Goal: Task Accomplishment & Management: Complete application form

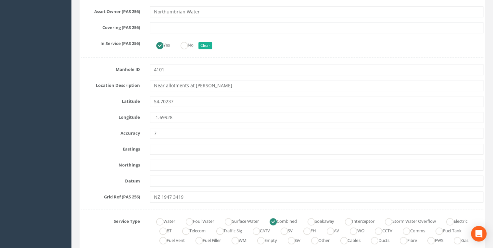
scroll to position [277, 0]
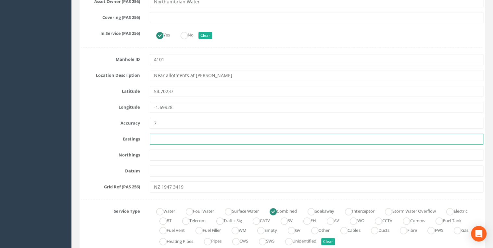
click at [158, 139] on input "text" at bounding box center [316, 138] width 333 height 11
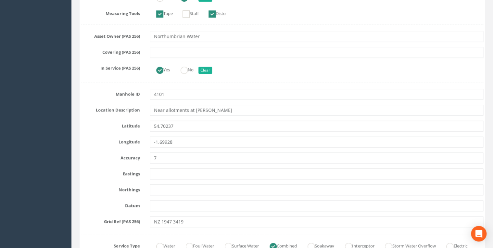
scroll to position [312, 0]
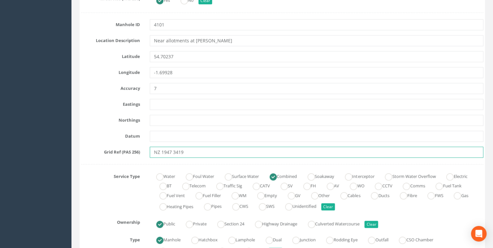
drag, startPoint x: 184, startPoint y: 154, endPoint x: 182, endPoint y: 158, distance: 4.4
click at [184, 154] on input "NZ 1947 3419" at bounding box center [316, 151] width 333 height 11
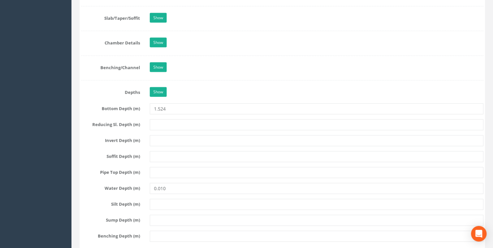
scroll to position [796, 0]
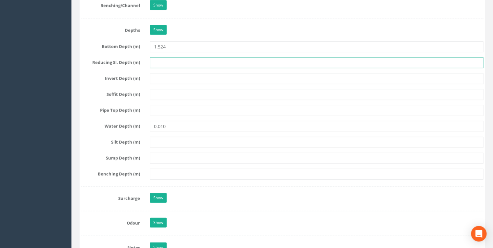
click at [161, 57] on input "text" at bounding box center [316, 62] width 333 height 11
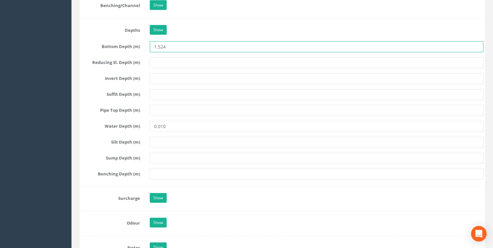
click at [181, 47] on input "1.524" at bounding box center [316, 46] width 333 height 11
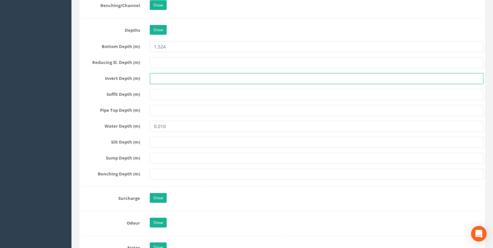
click at [171, 79] on input "text" at bounding box center [316, 78] width 333 height 11
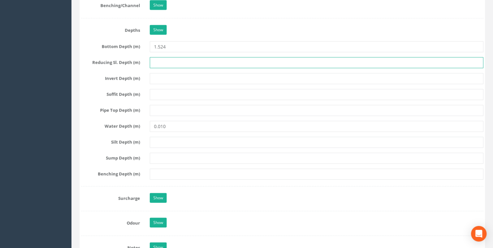
click at [168, 58] on input "text" at bounding box center [316, 62] width 333 height 11
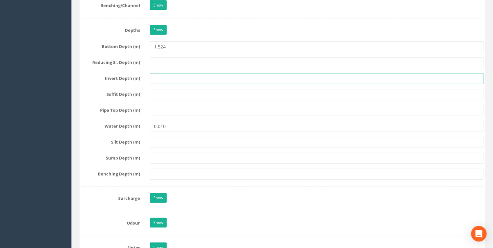
click at [167, 79] on input "text" at bounding box center [316, 78] width 333 height 11
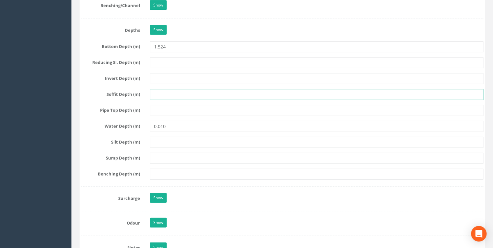
click at [166, 95] on input "text" at bounding box center [316, 94] width 333 height 11
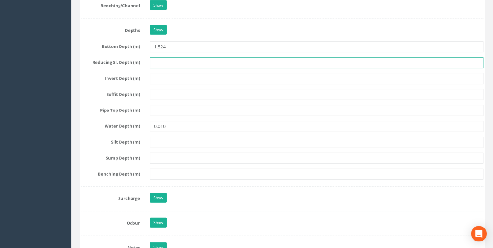
click at [165, 61] on input "text" at bounding box center [316, 62] width 333 height 11
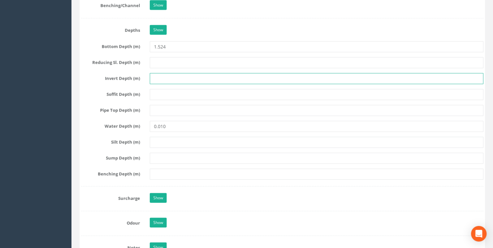
click at [164, 78] on input "text" at bounding box center [316, 78] width 333 height 11
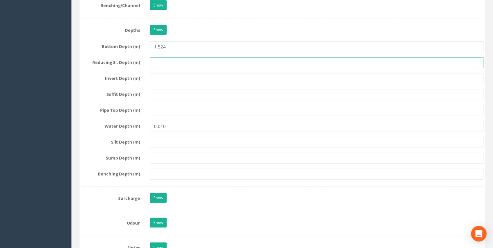
click at [164, 63] on input "text" at bounding box center [316, 62] width 333 height 11
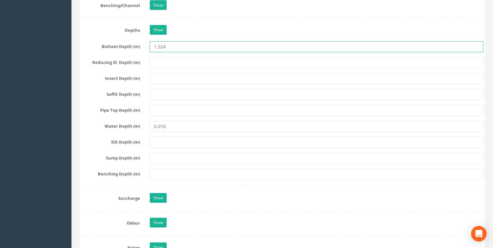
click at [158, 43] on input "1.524" at bounding box center [316, 46] width 333 height 11
type input "1524"
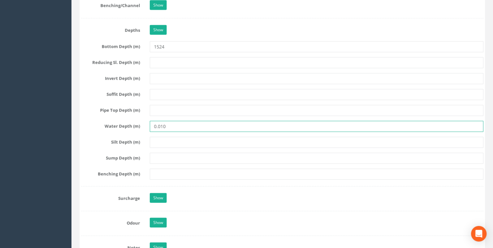
click at [171, 126] on input "0.010" at bounding box center [316, 126] width 333 height 11
drag, startPoint x: 171, startPoint y: 123, endPoint x: 153, endPoint y: 125, distance: 18.9
click at [153, 125] on input "0.010" at bounding box center [316, 126] width 333 height 11
type input "10"
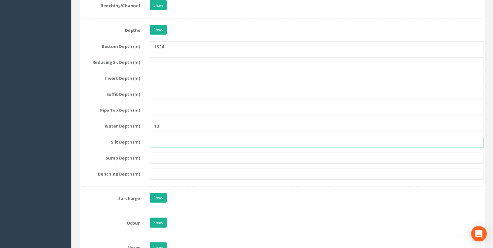
click at [173, 140] on input "text" at bounding box center [316, 142] width 333 height 11
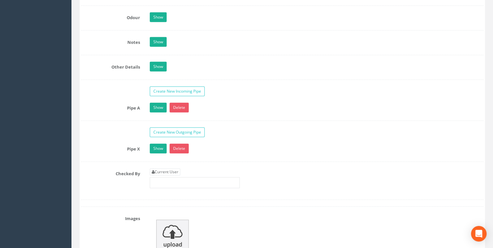
scroll to position [1004, 0]
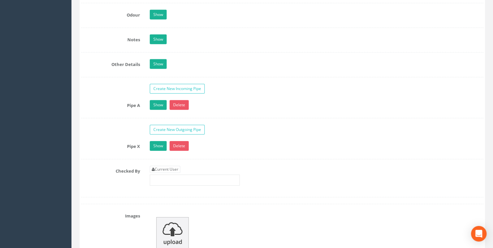
click at [177, 165] on link "Current User" at bounding box center [165, 168] width 31 height 7
type input "[PERSON_NAME]"
click at [171, 177] on input "[PERSON_NAME]" at bounding box center [195, 179] width 90 height 11
click at [153, 178] on input "[PERSON_NAME]" at bounding box center [195, 179] width 90 height 11
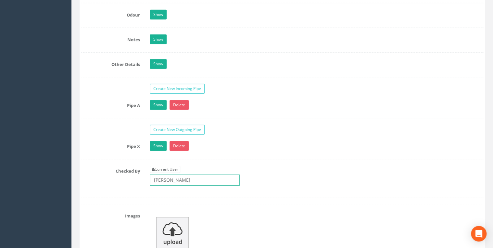
click at [186, 175] on input "[PERSON_NAME]" at bounding box center [195, 179] width 90 height 11
click at [240, 152] on div "Pipe X Show Delete Function Sewer Watercourse Combined Highway [PERSON_NAME] Ou…" at bounding box center [282, 150] width 402 height 18
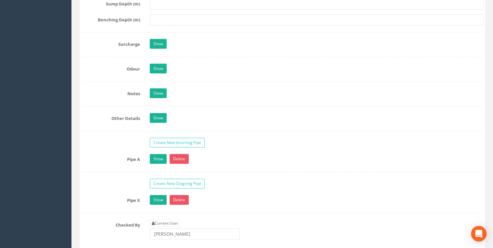
scroll to position [935, 0]
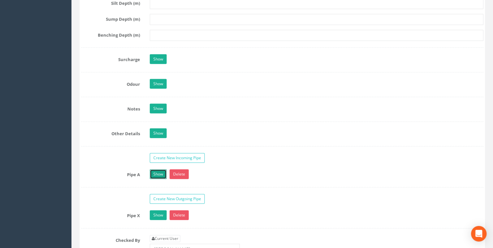
click at [154, 172] on link "Show" at bounding box center [158, 174] width 17 height 10
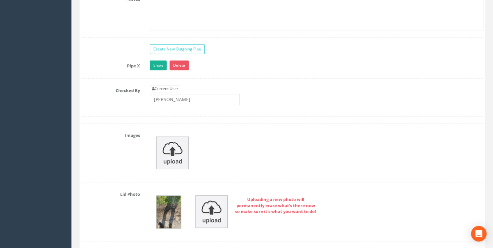
scroll to position [1454, 0]
click at [156, 63] on link "Show" at bounding box center [158, 65] width 17 height 10
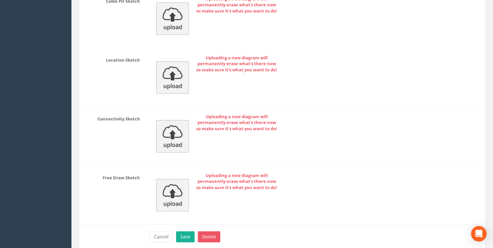
scroll to position [2918, 0]
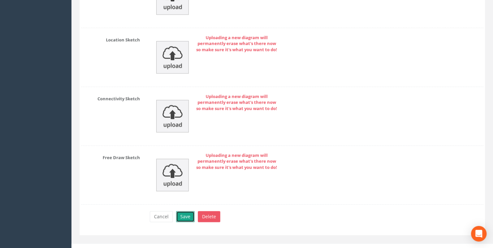
click at [187, 211] on button "Save" at bounding box center [185, 216] width 18 height 11
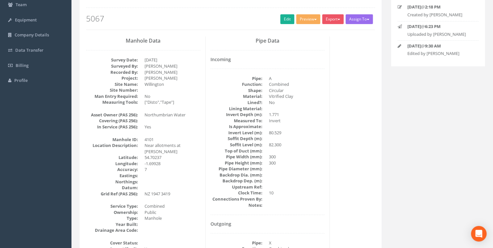
scroll to position [69, 0]
click at [285, 20] on link "Edit" at bounding box center [287, 18] width 14 height 10
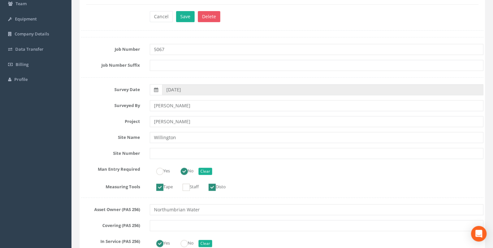
scroll to position [312, 0]
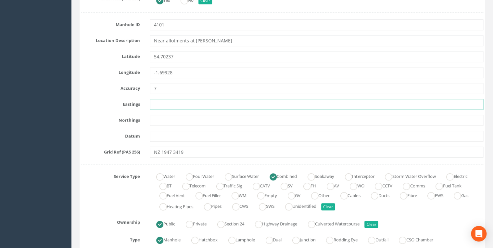
click at [160, 102] on input "text" at bounding box center [316, 104] width 333 height 11
click at [163, 106] on input "text" at bounding box center [316, 104] width 333 height 11
paste input "419479.7"
type input "419479.700"
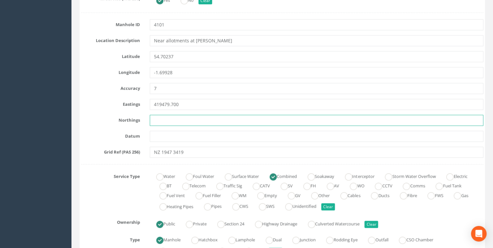
click at [160, 122] on input "text" at bounding box center [316, 120] width 333 height 11
click at [159, 116] on input "text" at bounding box center [316, 120] width 333 height 11
paste input "534187.854"
type input "534187.854"
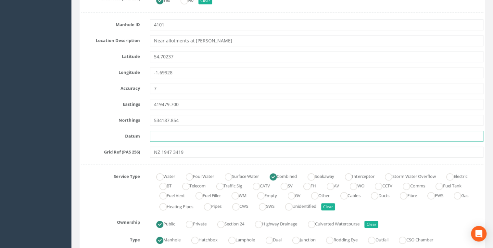
click at [168, 131] on input "text" at bounding box center [316, 135] width 333 height 11
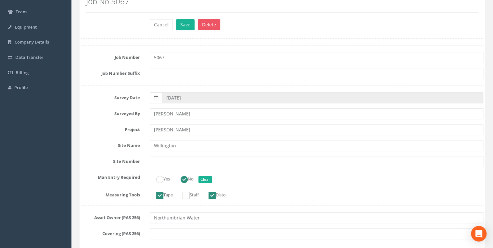
scroll to position [34, 0]
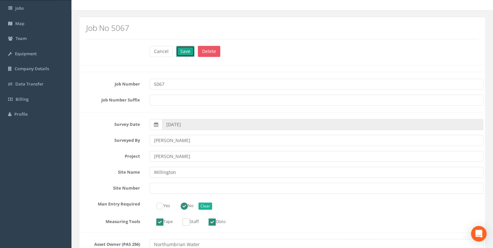
click at [186, 51] on button "Save" at bounding box center [185, 51] width 18 height 11
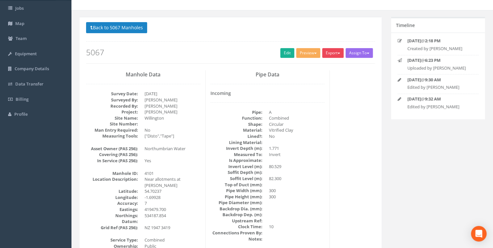
click at [332, 53] on button "Export" at bounding box center [332, 53] width 21 height 10
click at [315, 66] on link "360 Manhole" at bounding box center [319, 66] width 49 height 10
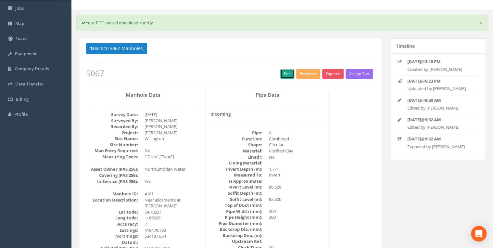
click at [282, 74] on link "Edit" at bounding box center [287, 74] width 14 height 10
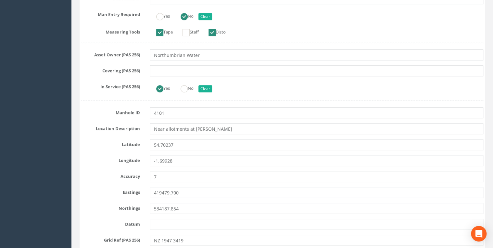
scroll to position [312, 0]
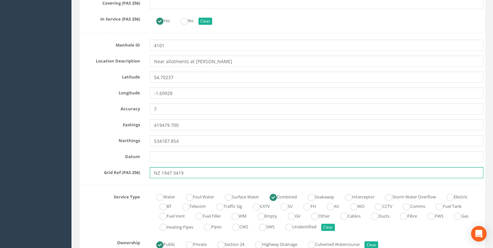
drag, startPoint x: 188, startPoint y: 171, endPoint x: 144, endPoint y: 172, distance: 43.5
click at [144, 172] on div "Grid Ref (PAS 256) NZ 1947 3419" at bounding box center [281, 172] width 411 height 11
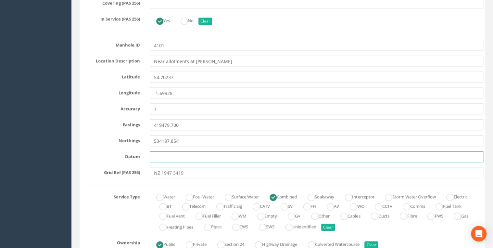
click at [173, 157] on input "text" at bounding box center [316, 156] width 333 height 11
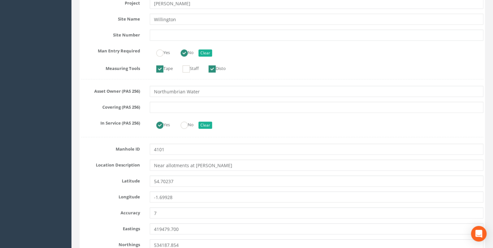
scroll to position [173, 0]
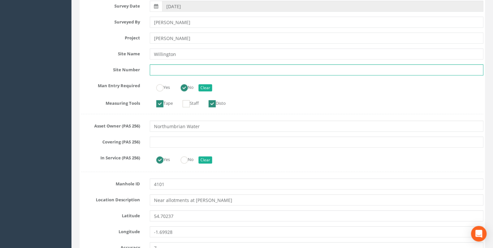
click at [160, 68] on input "text" at bounding box center [316, 69] width 333 height 11
paste input "NZ 1947 3419"
type input "NZ 1947 3419"
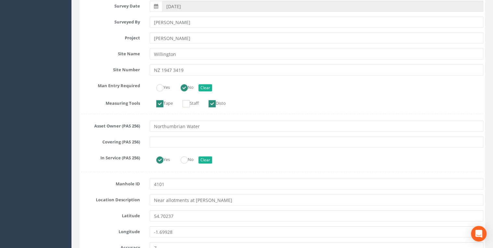
click at [265, 91] on div "Yes No Clear" at bounding box center [316, 86] width 343 height 13
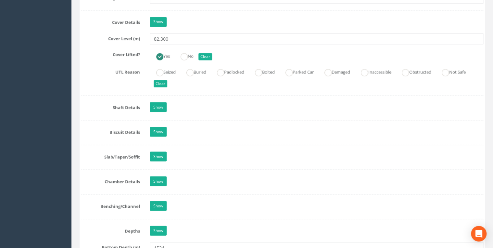
scroll to position [657, 0]
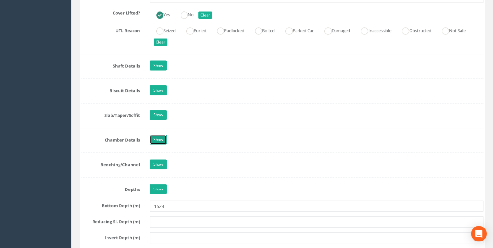
click at [158, 137] on link "Show" at bounding box center [158, 140] width 17 height 10
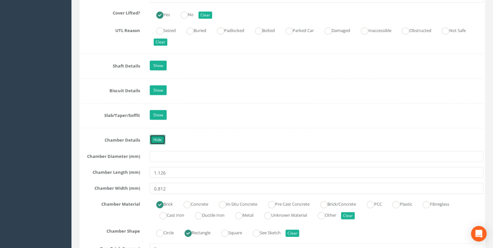
scroll to position [727, 0]
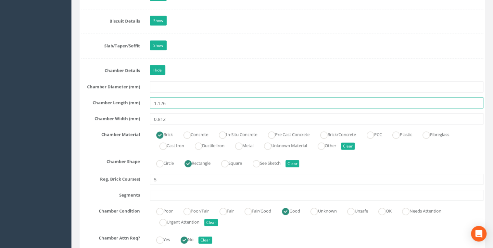
click at [158, 103] on input "1.126" at bounding box center [316, 102] width 333 height 11
type input "1126"
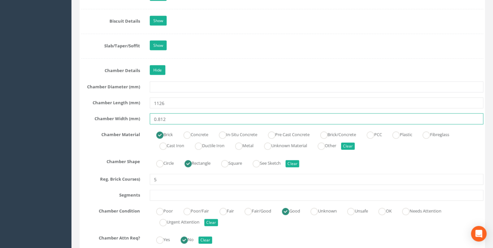
click at [159, 118] on input "0.812" at bounding box center [316, 118] width 333 height 11
click at [157, 119] on input "0.812" at bounding box center [316, 118] width 333 height 11
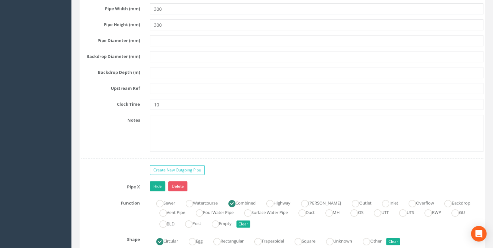
scroll to position [1523, 0]
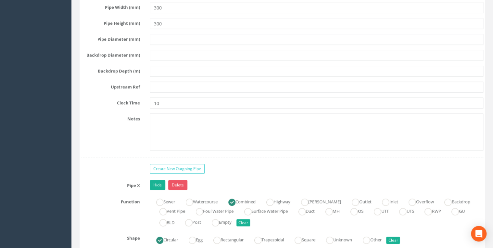
type input "812"
click at [172, 114] on textarea at bounding box center [316, 131] width 333 height 37
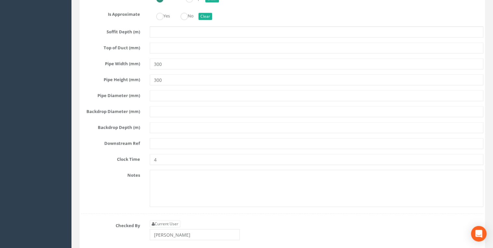
scroll to position [1834, 0]
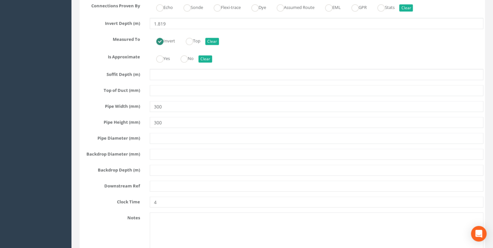
click at [236, 51] on div "Yes No Clear" at bounding box center [316, 57] width 343 height 13
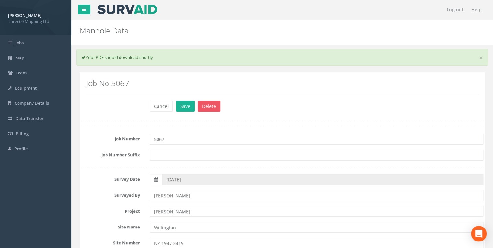
scroll to position [0, 0]
click at [187, 104] on button "Save" at bounding box center [185, 106] width 18 height 11
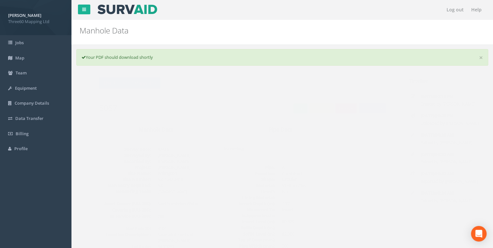
click at [327, 105] on button "Export" at bounding box center [332, 108] width 21 height 10
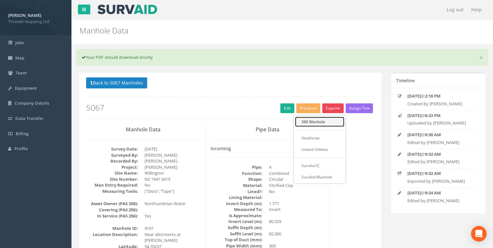
click at [310, 121] on link "360 Manhole" at bounding box center [319, 121] width 49 height 10
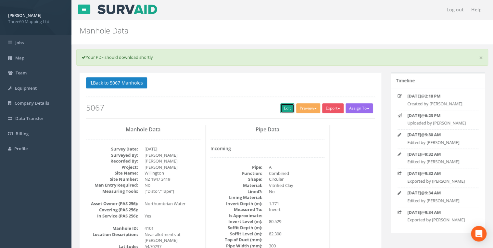
click at [284, 106] on link "Edit" at bounding box center [287, 108] width 14 height 10
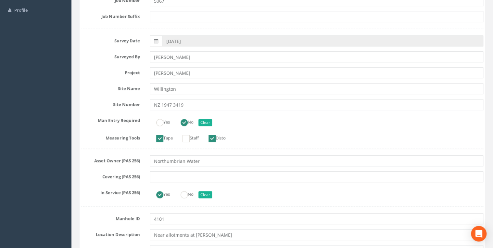
scroll to position [173, 0]
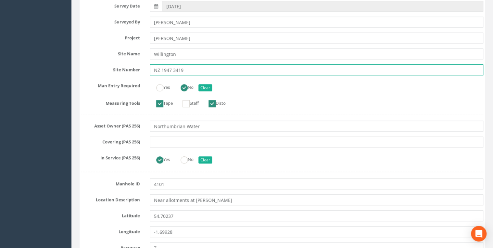
drag, startPoint x: 195, startPoint y: 72, endPoint x: 90, endPoint y: 75, distance: 105.2
click at [190, 68] on input "NZ 1947 3419" at bounding box center [316, 69] width 333 height 11
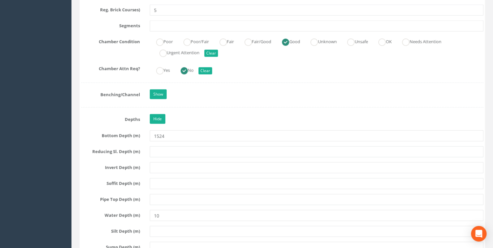
scroll to position [900, 0]
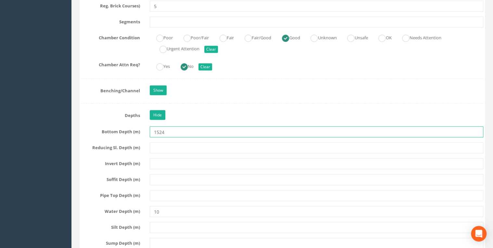
click at [177, 128] on input "1524" at bounding box center [316, 131] width 333 height 11
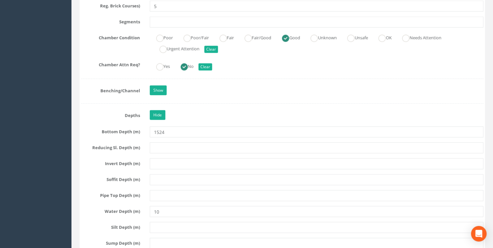
click at [188, 105] on div "Job Number 5067 Job Number Suffix Survey Date [DATE] Surveyed By [PERSON_NAME] …" at bounding box center [282, 231] width 402 height 2008
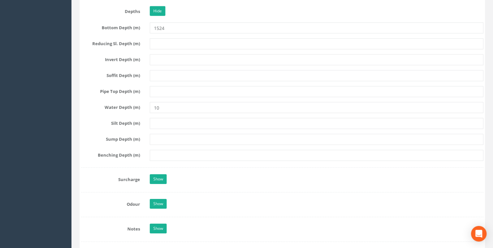
scroll to position [1073, 0]
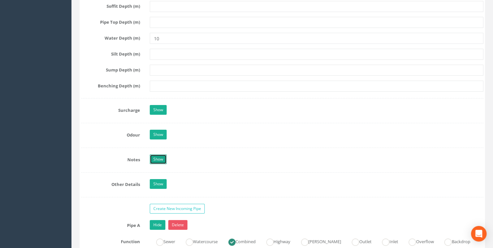
click at [158, 155] on link "Show" at bounding box center [158, 159] width 17 height 10
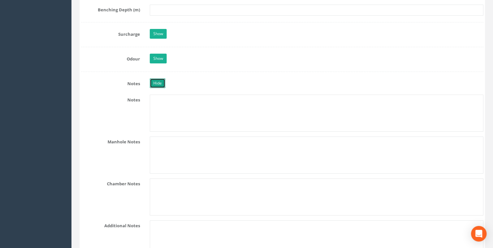
scroll to position [1211, 0]
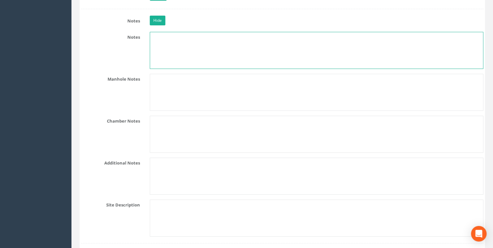
click at [163, 43] on textarea at bounding box center [316, 50] width 333 height 37
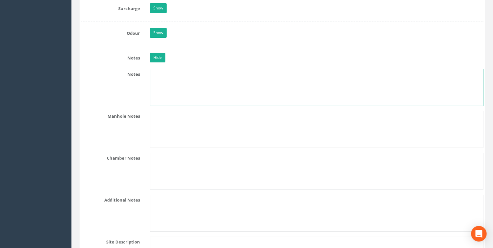
scroll to position [1142, 0]
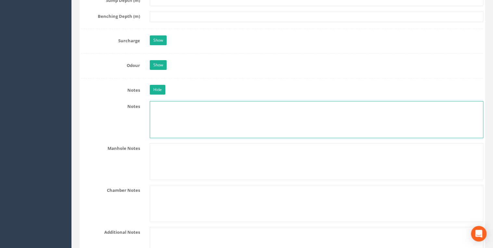
paste textarea "NZ 1947 3419"
type textarea "NZ 1947 3419"
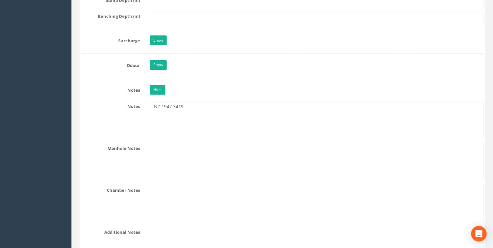
click at [127, 123] on div "Notes NZ 1947 3419" at bounding box center [281, 119] width 411 height 37
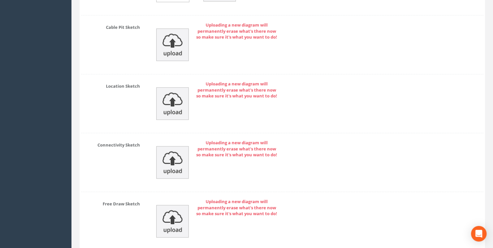
scroll to position [3315, 0]
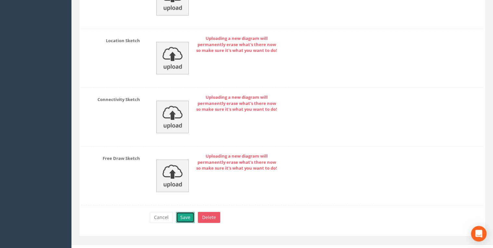
click at [186, 212] on button "Save" at bounding box center [185, 217] width 18 height 11
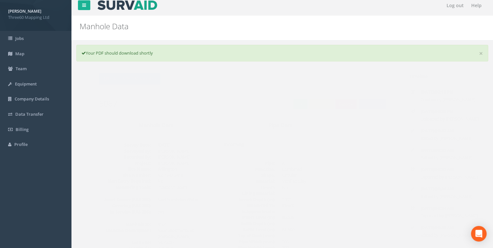
scroll to position [0, 0]
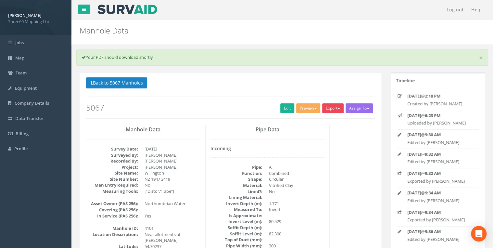
click at [335, 105] on button "Export" at bounding box center [332, 108] width 21 height 10
click at [316, 123] on link "360 Manhole" at bounding box center [319, 121] width 49 height 10
click at [122, 86] on button "Back to 5067 Manholes" at bounding box center [116, 82] width 61 height 11
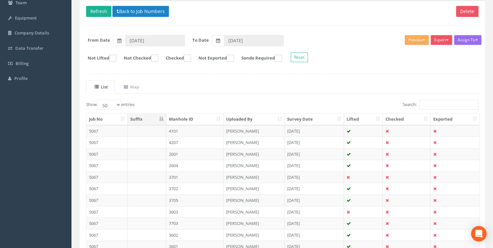
scroll to position [170, 0]
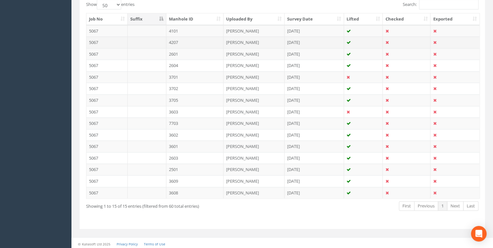
click at [180, 41] on td "4207" at bounding box center [194, 42] width 57 height 12
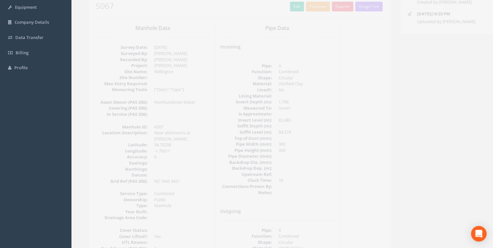
scroll to position [34, 0]
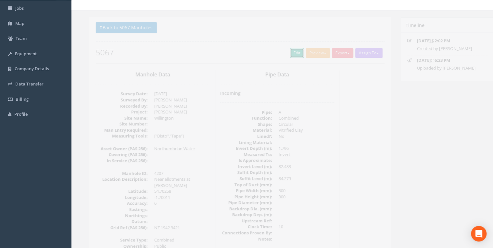
click at [283, 53] on link "Edit" at bounding box center [287, 53] width 14 height 10
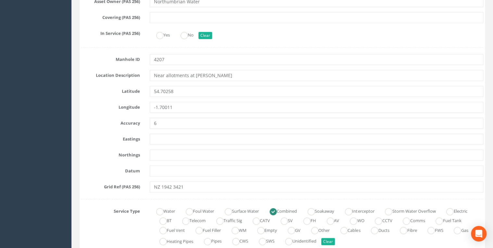
scroll to position [312, 0]
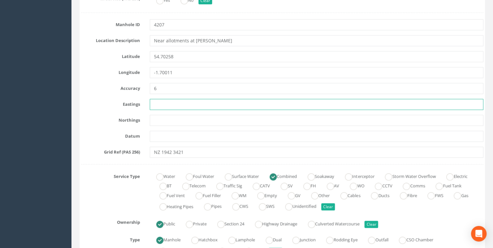
click at [165, 100] on input "text" at bounding box center [316, 104] width 333 height 11
click at [161, 101] on input "text" at bounding box center [316, 104] width 333 height 11
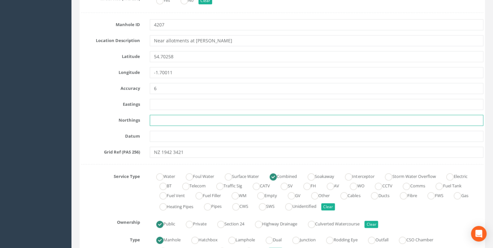
click at [155, 117] on input "text" at bounding box center [316, 120] width 333 height 11
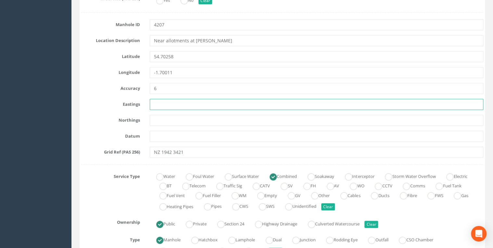
click at [153, 100] on input "text" at bounding box center [316, 104] width 333 height 11
click at [172, 103] on input "text" at bounding box center [316, 104] width 333 height 11
paste input "419426.482"
type input "419426.482"
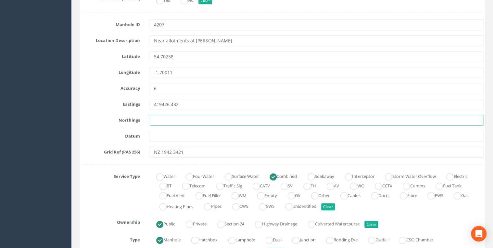
click at [162, 118] on input "text" at bounding box center [316, 120] width 333 height 11
click at [153, 116] on input "text" at bounding box center [316, 120] width 333 height 11
paste input "534213.733"
type input "534213.733"
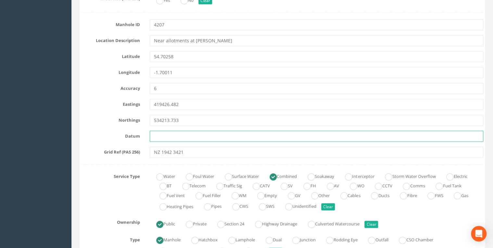
click at [165, 134] on input "text" at bounding box center [316, 135] width 333 height 11
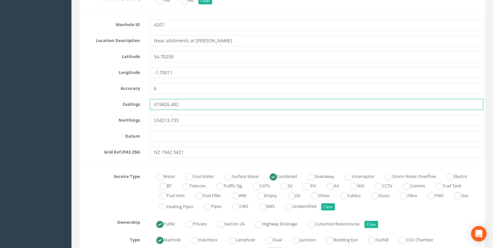
click at [189, 104] on input "419426.482" at bounding box center [316, 104] width 333 height 11
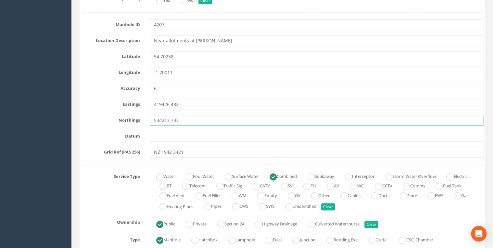
click at [189, 115] on input "534213.733" at bounding box center [316, 120] width 333 height 11
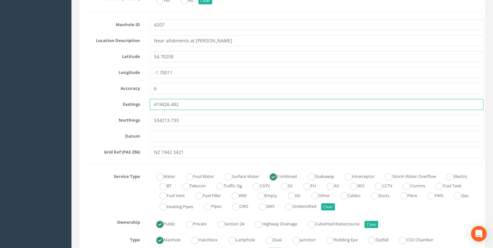
click at [189, 104] on input "419426.482" at bounding box center [316, 104] width 333 height 11
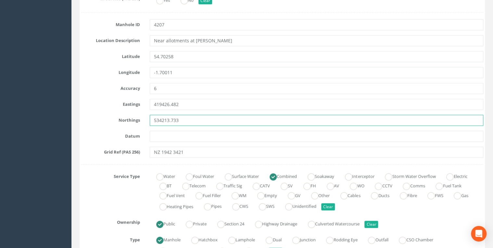
click at [189, 117] on input "534213.733" at bounding box center [316, 120] width 333 height 11
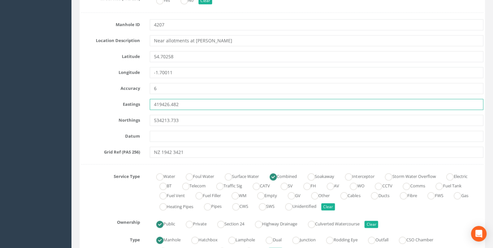
click at [190, 104] on input "419426.482" at bounding box center [316, 104] width 333 height 11
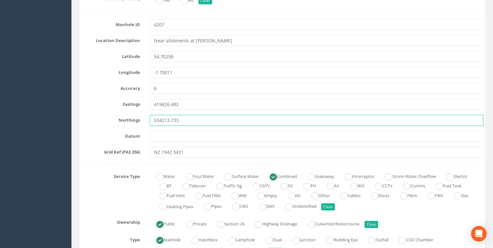
click at [190, 117] on input "534213.733" at bounding box center [316, 120] width 333 height 11
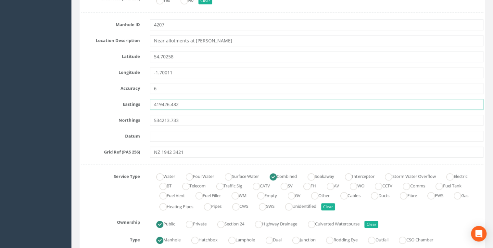
click at [191, 106] on input "419426.482" at bounding box center [316, 104] width 333 height 11
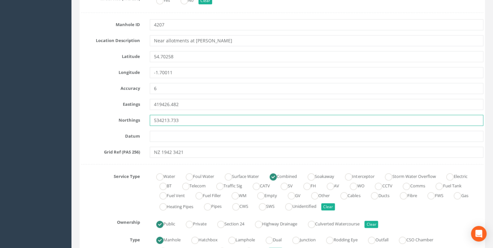
click at [191, 118] on input "534213.733" at bounding box center [316, 120] width 333 height 11
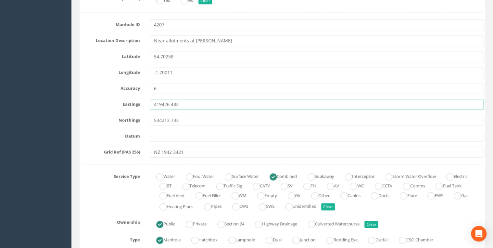
click at [191, 105] on input "419426.482" at bounding box center [316, 104] width 333 height 11
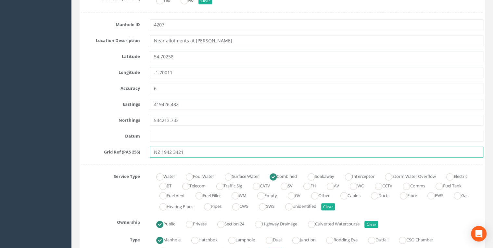
drag, startPoint x: 190, startPoint y: 149, endPoint x: 109, endPoint y: 151, distance: 80.8
click at [109, 151] on div "Grid Ref (PAS 256) NZ 1942 3421" at bounding box center [281, 151] width 411 height 11
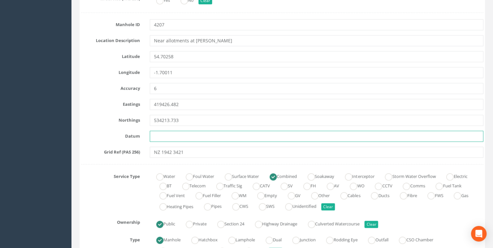
click at [204, 134] on input "text" at bounding box center [316, 135] width 333 height 11
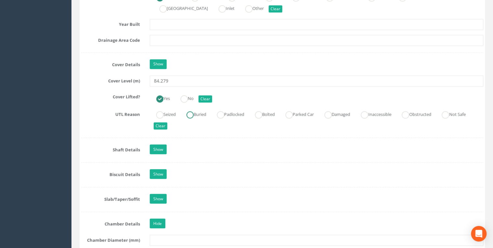
scroll to position [588, 0]
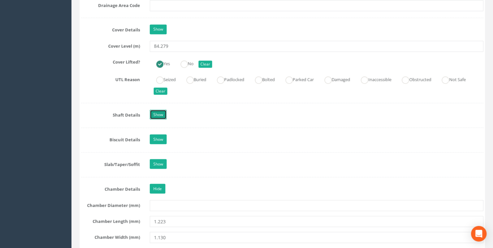
click at [163, 109] on link "Show" at bounding box center [158, 114] width 17 height 10
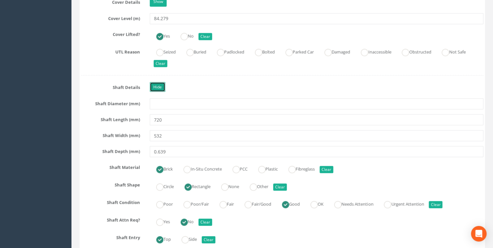
scroll to position [623, 0]
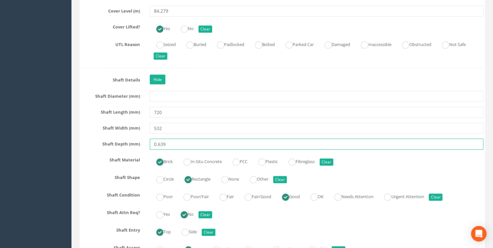
click at [159, 143] on input "0.639" at bounding box center [316, 144] width 333 height 11
click at [160, 142] on input "0.639" at bounding box center [316, 144] width 333 height 11
click at [159, 141] on input "0.639" at bounding box center [316, 144] width 333 height 11
click at [158, 141] on input "0.639" at bounding box center [316, 144] width 333 height 11
type input "639"
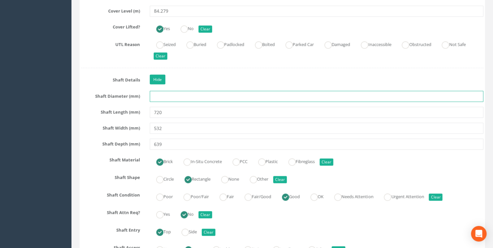
click at [175, 96] on input "text" at bounding box center [316, 96] width 333 height 11
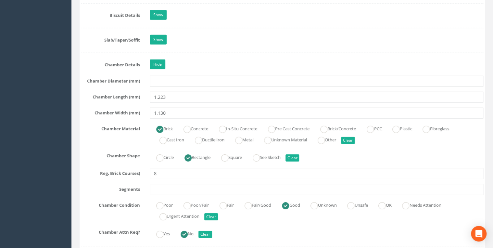
scroll to position [969, 0]
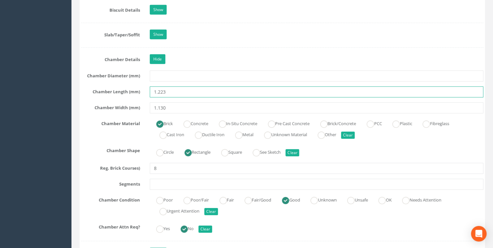
click at [159, 89] on input "1.223" at bounding box center [316, 91] width 333 height 11
type input "1223"
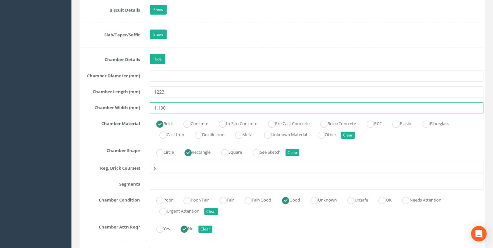
click at [160, 104] on input "1.130" at bounding box center [316, 107] width 333 height 11
click at [158, 106] on input "1.130" at bounding box center [316, 107] width 333 height 11
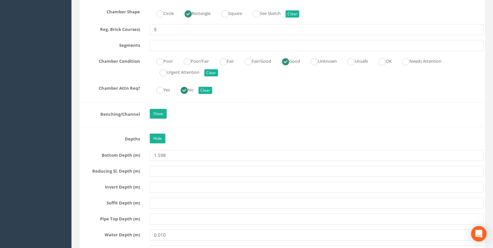
scroll to position [1142, 0]
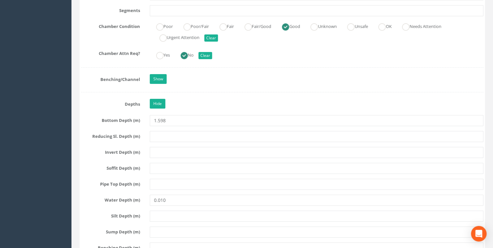
type input "1130"
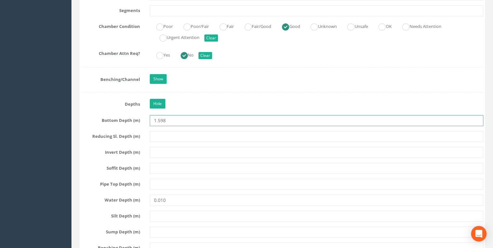
drag, startPoint x: 158, startPoint y: 119, endPoint x: 160, endPoint y: 129, distance: 10.2
click at [158, 119] on input "1.598" at bounding box center [316, 120] width 333 height 11
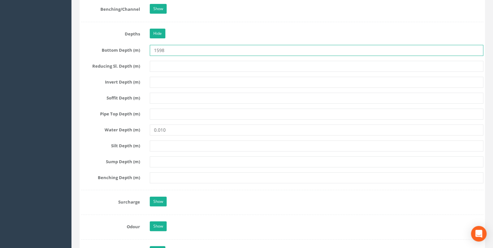
scroll to position [1246, 0]
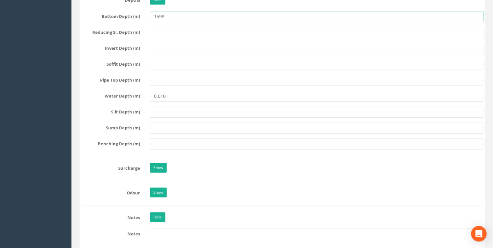
type input "1598"
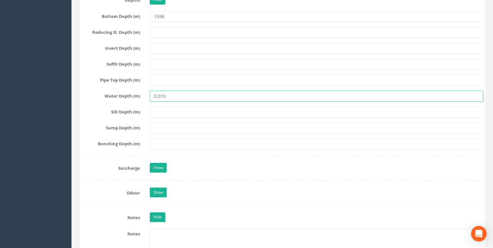
drag, startPoint x: 167, startPoint y: 92, endPoint x: 129, endPoint y: 98, distance: 38.7
click at [137, 97] on div "Water Depth (m) 0.010" at bounding box center [281, 96] width 411 height 11
type input "10"
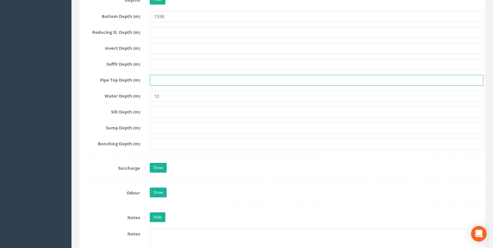
click at [173, 78] on input "text" at bounding box center [316, 80] width 333 height 11
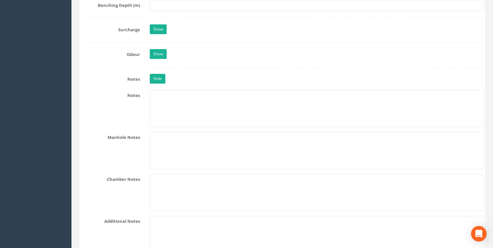
scroll to position [1454, 0]
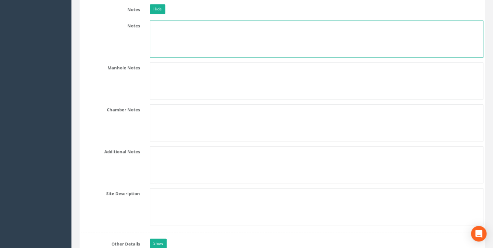
click at [164, 42] on textarea at bounding box center [316, 38] width 333 height 37
paste textarea "NZ 1942 3421"
type textarea "NZ 1942 3421"
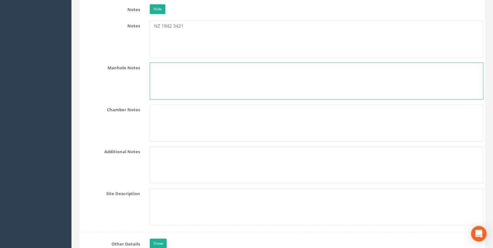
click at [205, 69] on textarea at bounding box center [316, 80] width 333 height 37
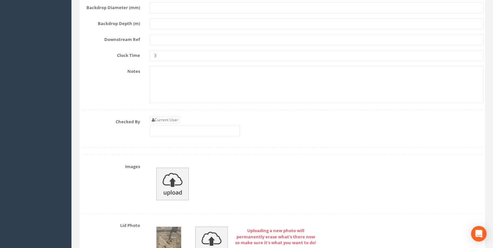
scroll to position [2457, 0]
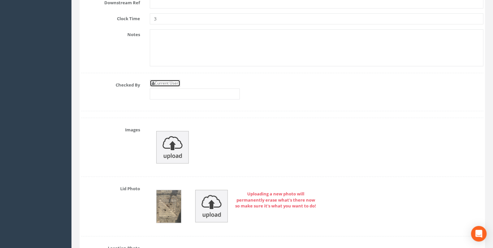
click at [172, 80] on link "Current User" at bounding box center [165, 83] width 31 height 7
type input "[PERSON_NAME]"
click at [200, 88] on input "[PERSON_NAME]" at bounding box center [195, 93] width 90 height 11
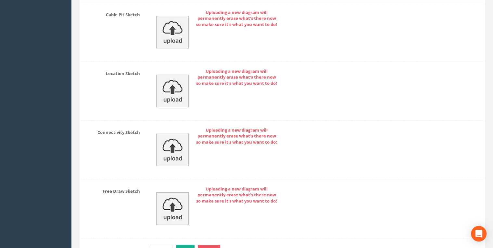
scroll to position [3545, 0]
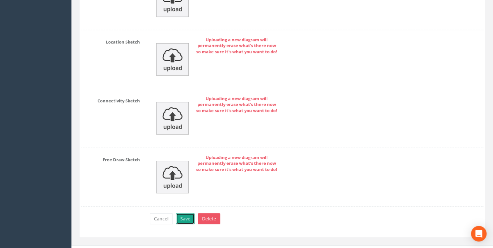
click at [189, 213] on button "Save" at bounding box center [185, 218] width 18 height 11
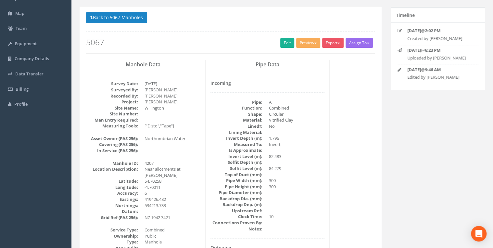
scroll to position [0, 0]
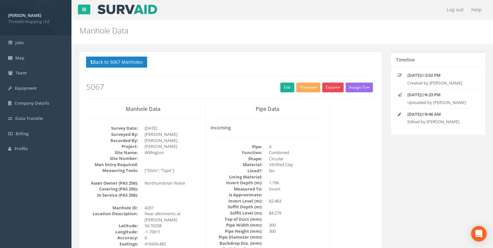
click at [328, 87] on button "Export" at bounding box center [332, 87] width 21 height 10
click at [310, 100] on link "360 Manhole" at bounding box center [319, 101] width 49 height 10
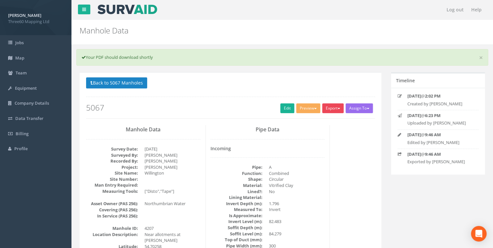
click at [336, 108] on button "Export" at bounding box center [332, 108] width 21 height 10
click at [317, 119] on link "360 Manhole" at bounding box center [319, 121] width 49 height 10
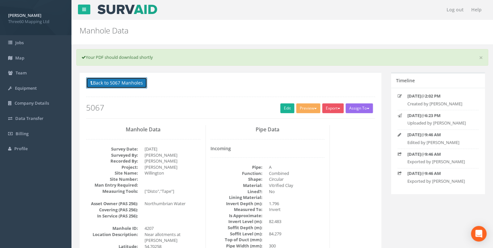
click at [144, 86] on button "Back to 5067 Manholes" at bounding box center [116, 82] width 61 height 11
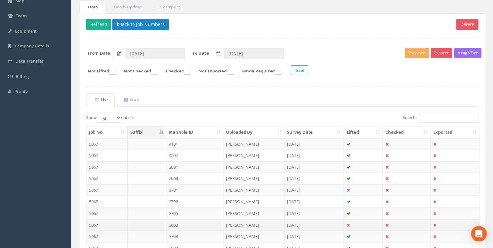
scroll to position [104, 0]
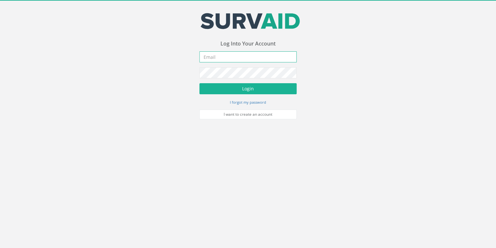
type input "[EMAIL_ADDRESS][DOMAIN_NAME]"
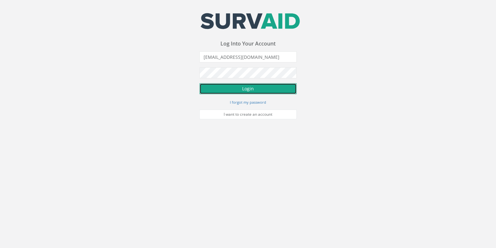
click at [201, 88] on button "Login" at bounding box center [248, 88] width 97 height 11
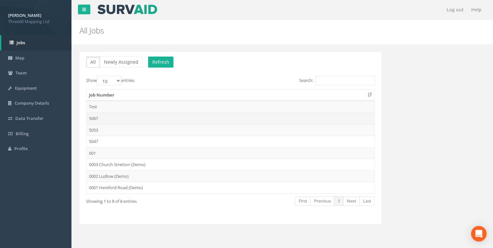
click at [103, 117] on td "5067" at bounding box center [230, 118] width 288 height 12
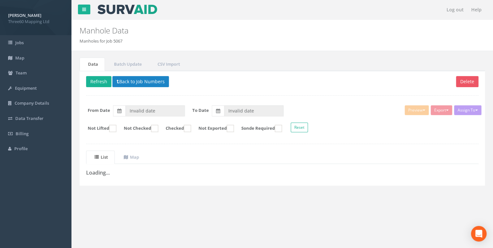
type input "11/08/2025"
type input "15/08/2025"
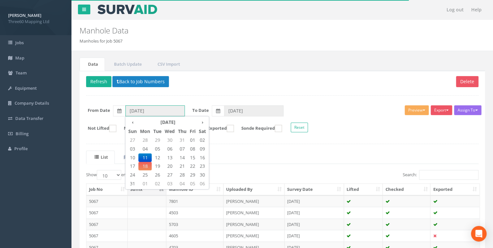
click at [180, 108] on input "11/08/2025" at bounding box center [154, 110] width 59 height 11
click at [155, 156] on span "12" at bounding box center [157, 157] width 11 height 8
type input "[DATE]"
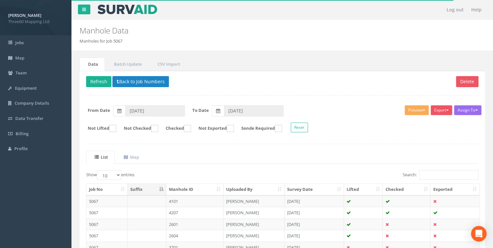
click at [224, 105] on div "15/08/2025" at bounding box center [248, 110] width 72 height 11
click at [227, 107] on input "15/08/2025" at bounding box center [253, 110] width 59 height 11
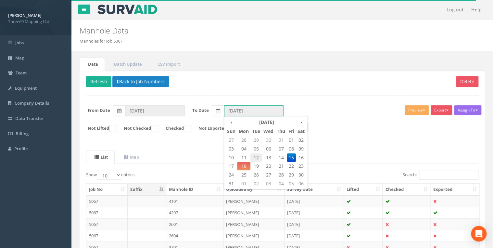
click at [258, 156] on span "12" at bounding box center [255, 157] width 11 height 8
type input "[DATE]"
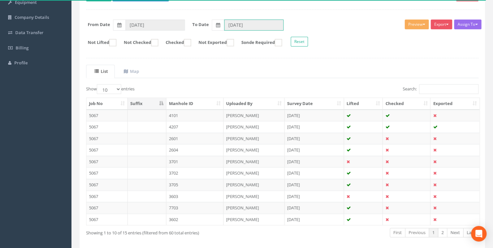
scroll to position [113, 0]
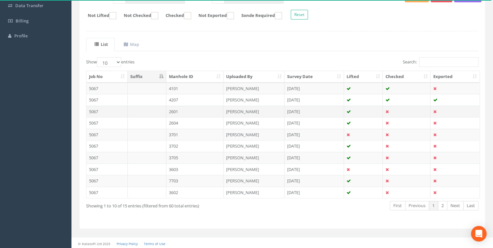
click at [179, 108] on td "2601" at bounding box center [194, 111] width 57 height 12
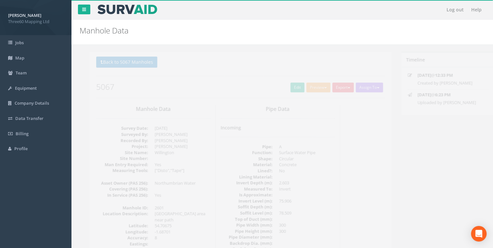
scroll to position [69, 0]
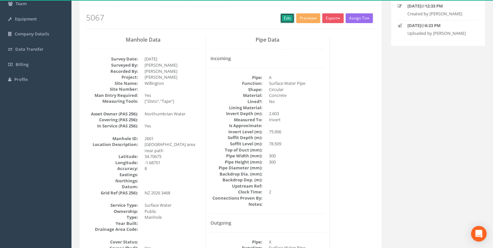
click at [284, 18] on link "Edit" at bounding box center [287, 18] width 14 height 10
